Goal: Check status: Check status

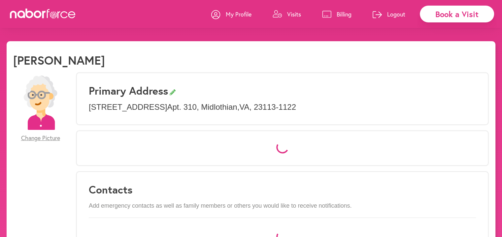
select select "*"
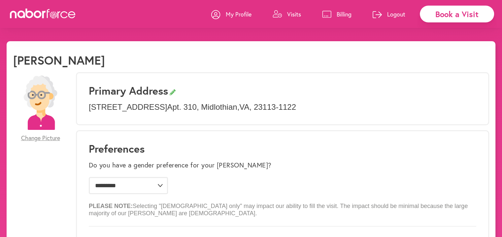
click at [293, 13] on p "Visits" at bounding box center [294, 14] width 14 height 8
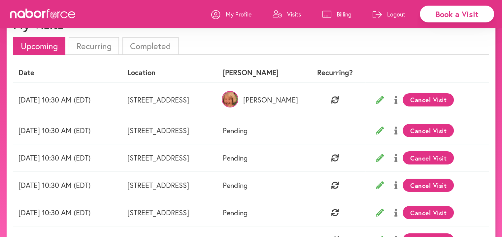
scroll to position [34, 0]
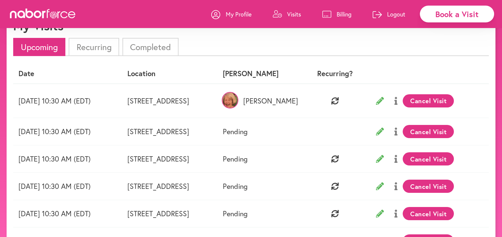
click at [145, 48] on li "Completed" at bounding box center [151, 47] width 56 height 18
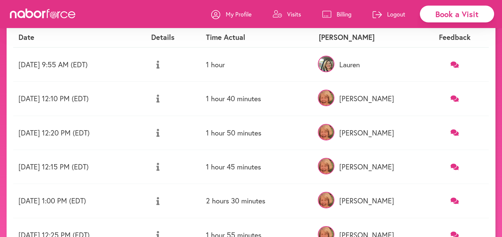
scroll to position [69, 0]
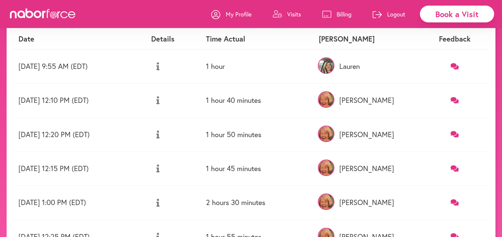
click at [295, 18] on p "Visits" at bounding box center [294, 14] width 14 height 8
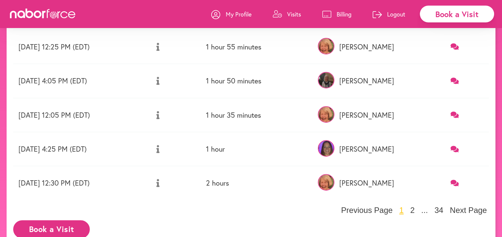
scroll to position [276, 0]
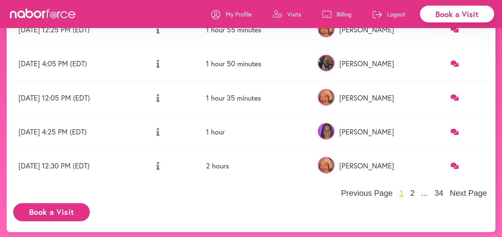
click at [146, 132] on td "[DATE] 4:25 PM (EDT)" at bounding box center [79, 132] width 133 height 34
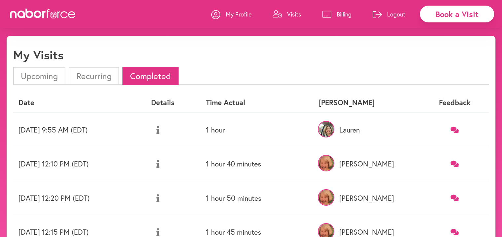
scroll to position [0, 0]
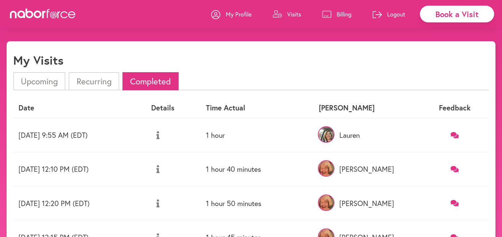
click at [398, 16] on p "Logout" at bounding box center [396, 14] width 18 height 8
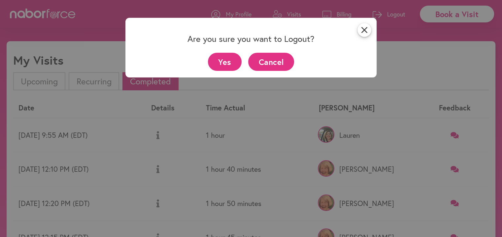
click at [233, 65] on button "Yes" at bounding box center [225, 62] width 34 height 18
